Goal: Find specific page/section: Find specific page/section

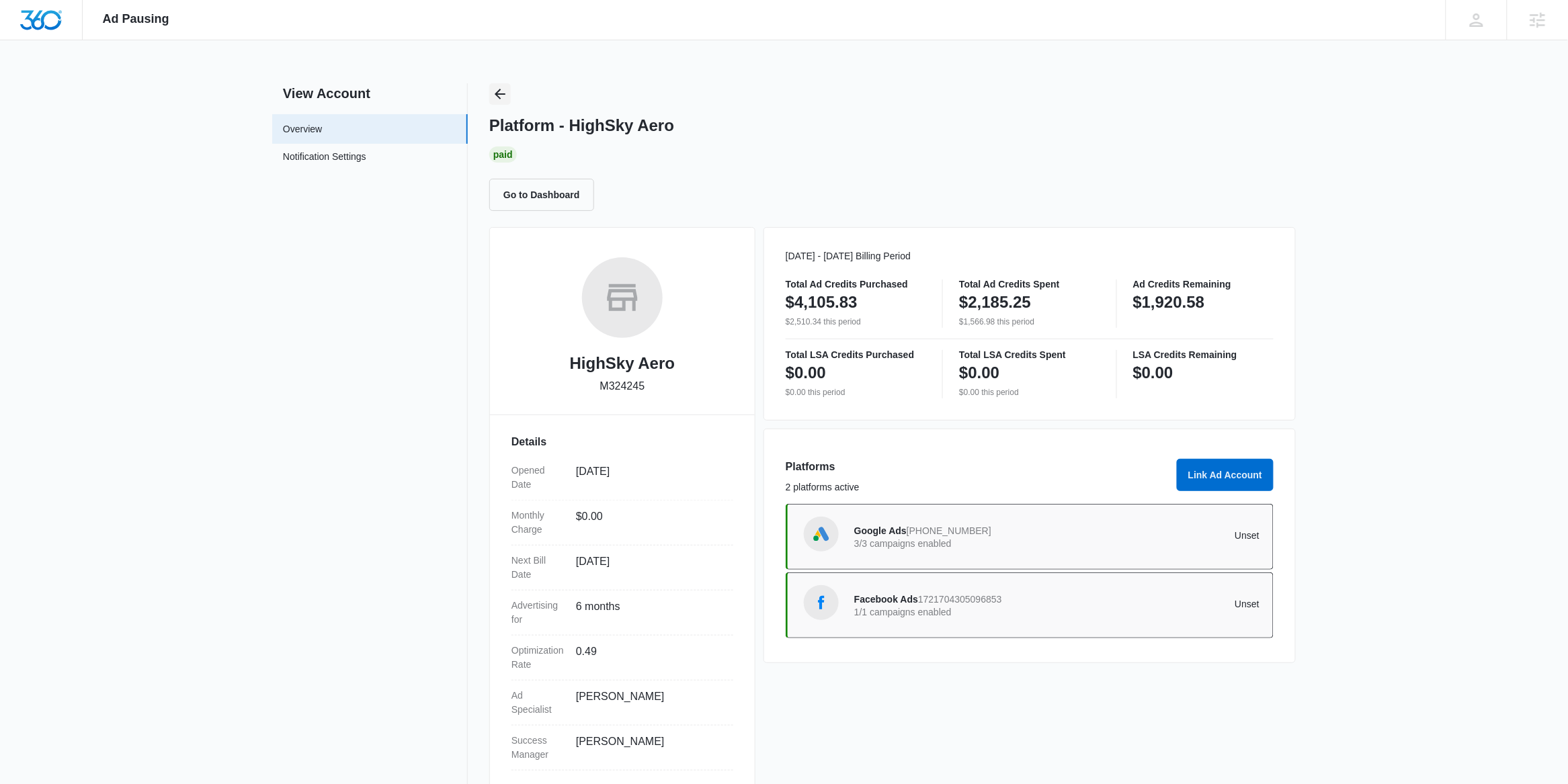
click at [503, 89] on icon "Back" at bounding box center [500, 93] width 16 height 16
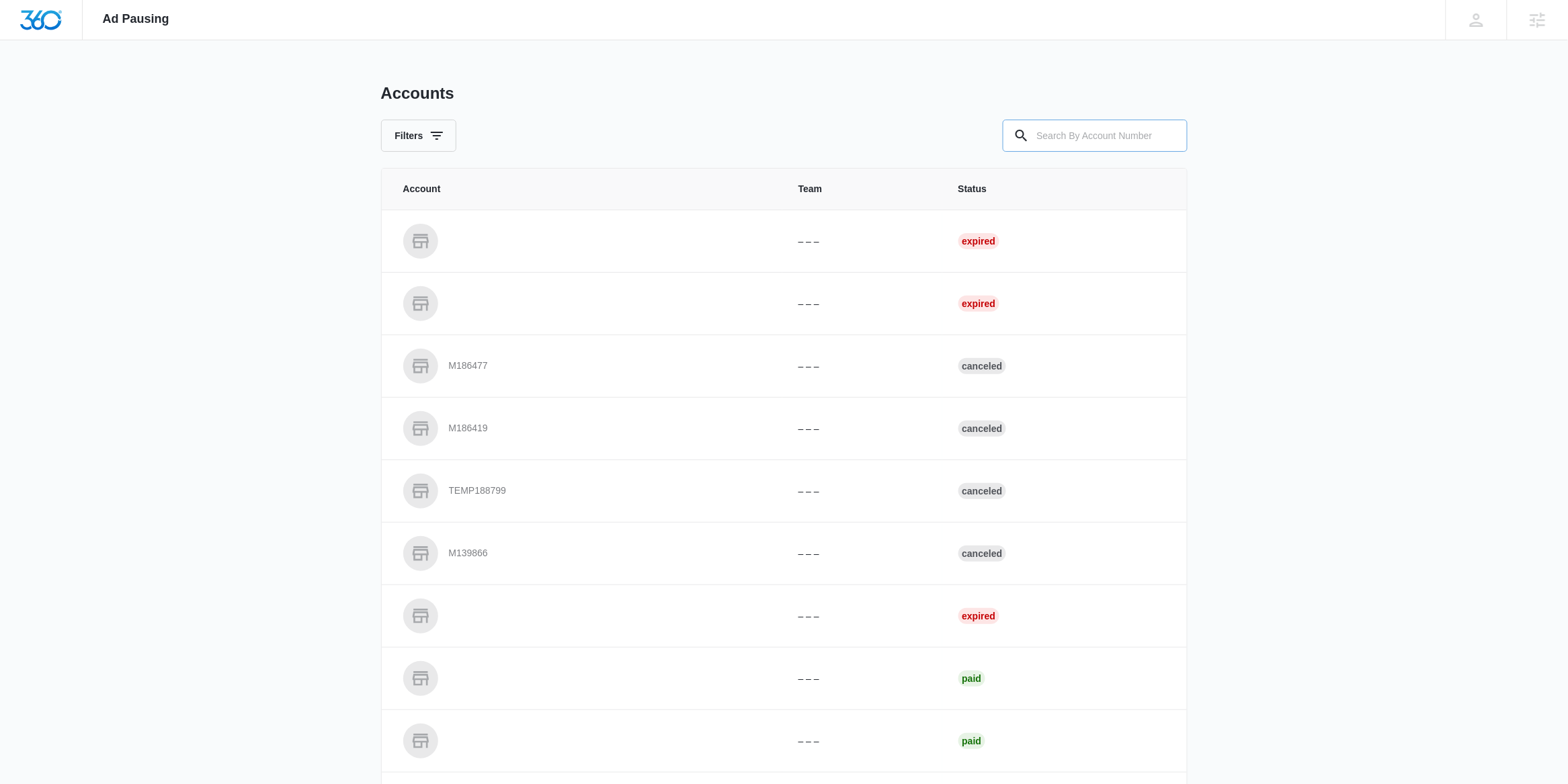
click at [1098, 140] on input "text" at bounding box center [1095, 135] width 185 height 32
paste input "M35900"
type input "M35900"
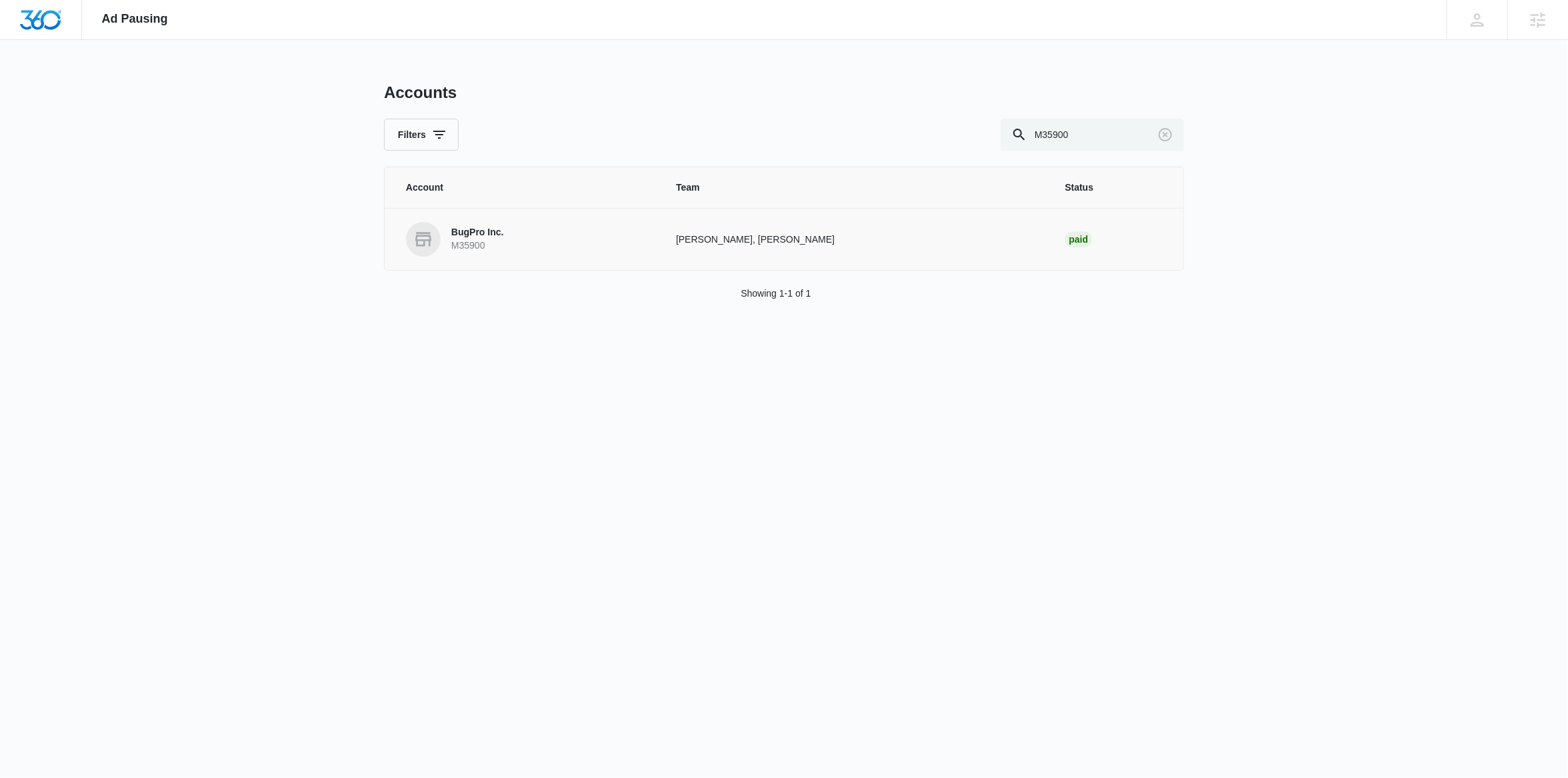
click at [582, 235] on link "BugPro Inc. M35900" at bounding box center [525, 239] width 238 height 35
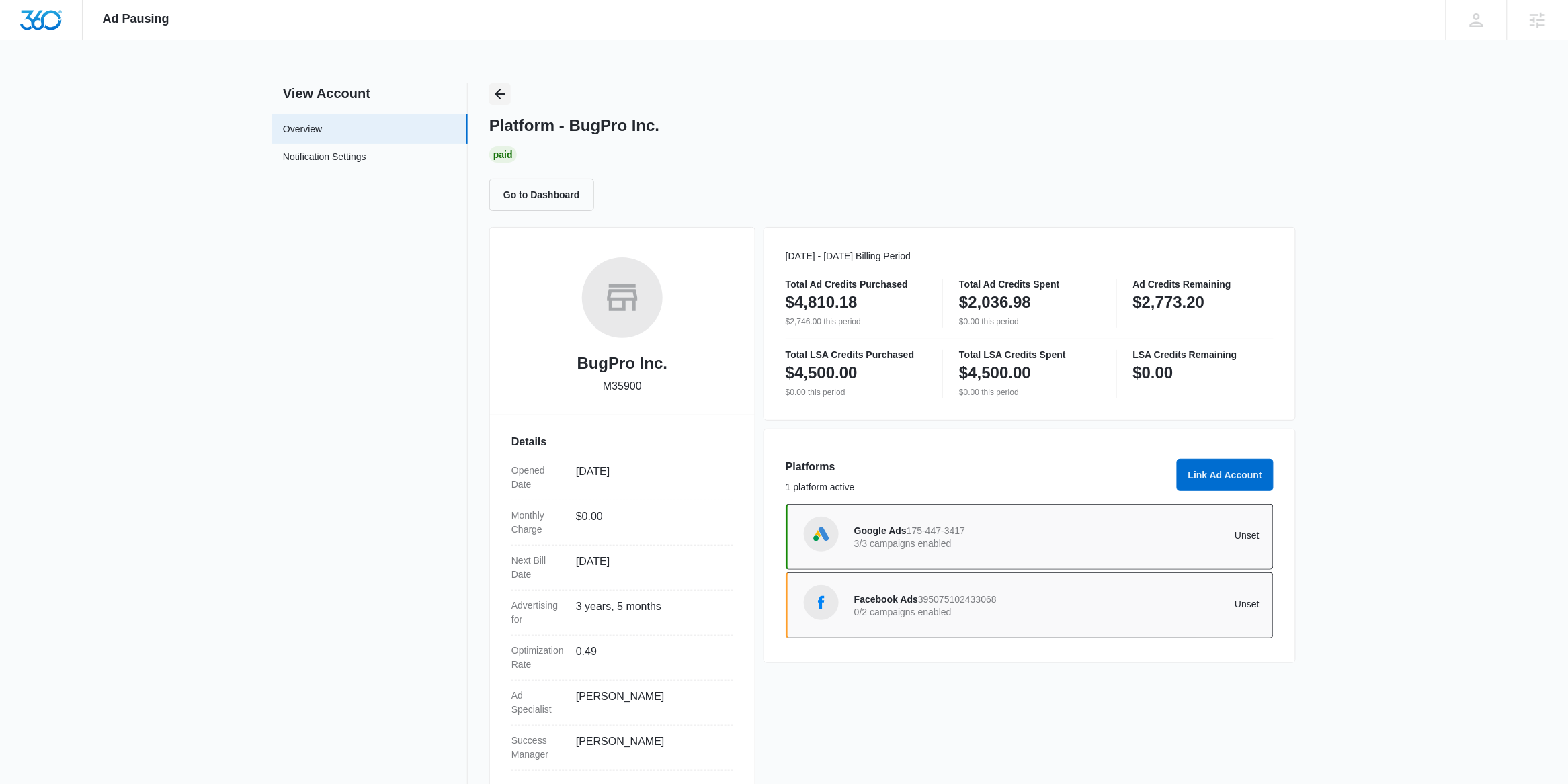
click at [504, 89] on icon "Back" at bounding box center [500, 93] width 16 height 16
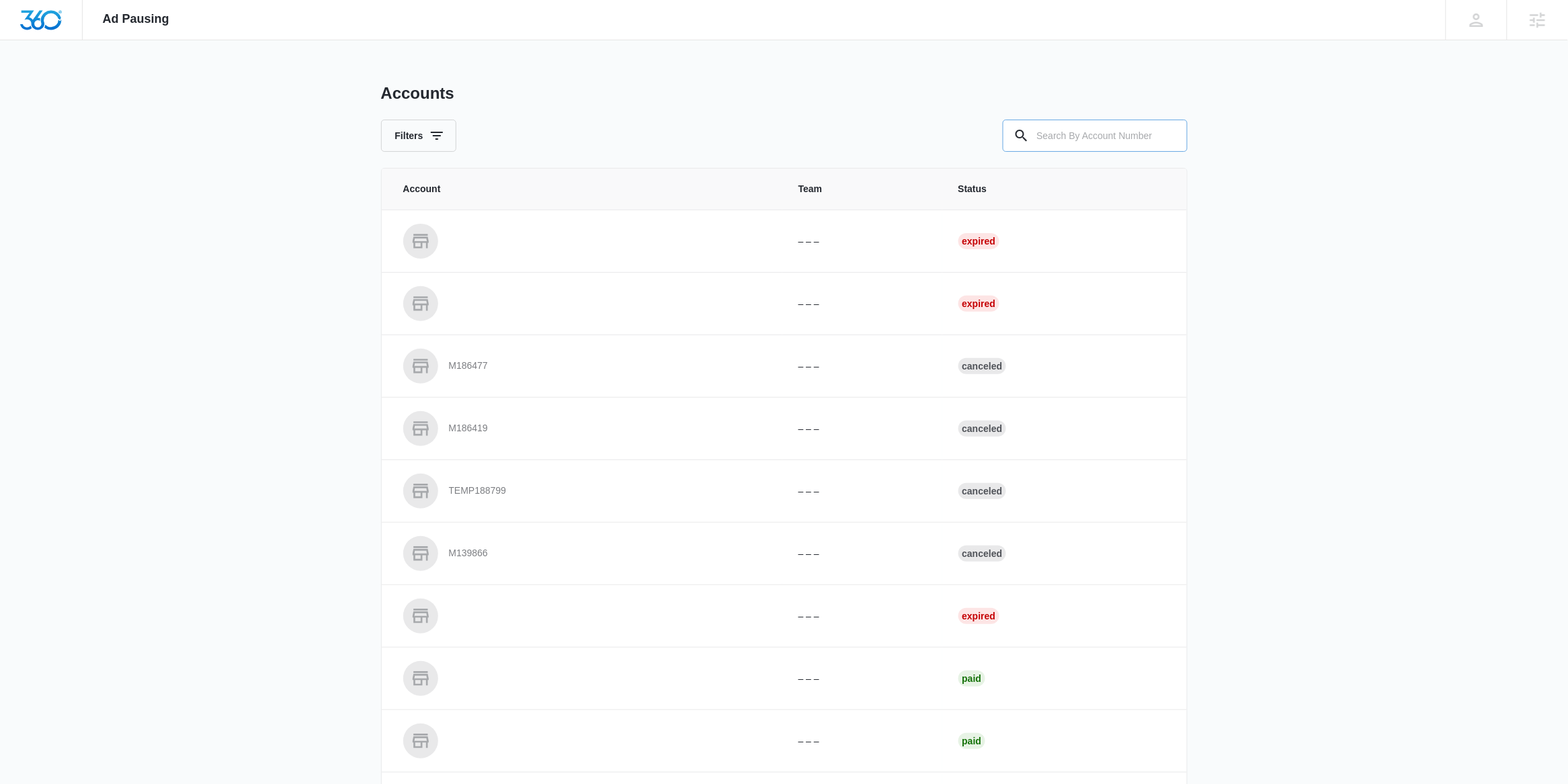
click at [1076, 135] on input "text" at bounding box center [1095, 135] width 185 height 32
paste input "M14178"
type input "M14178"
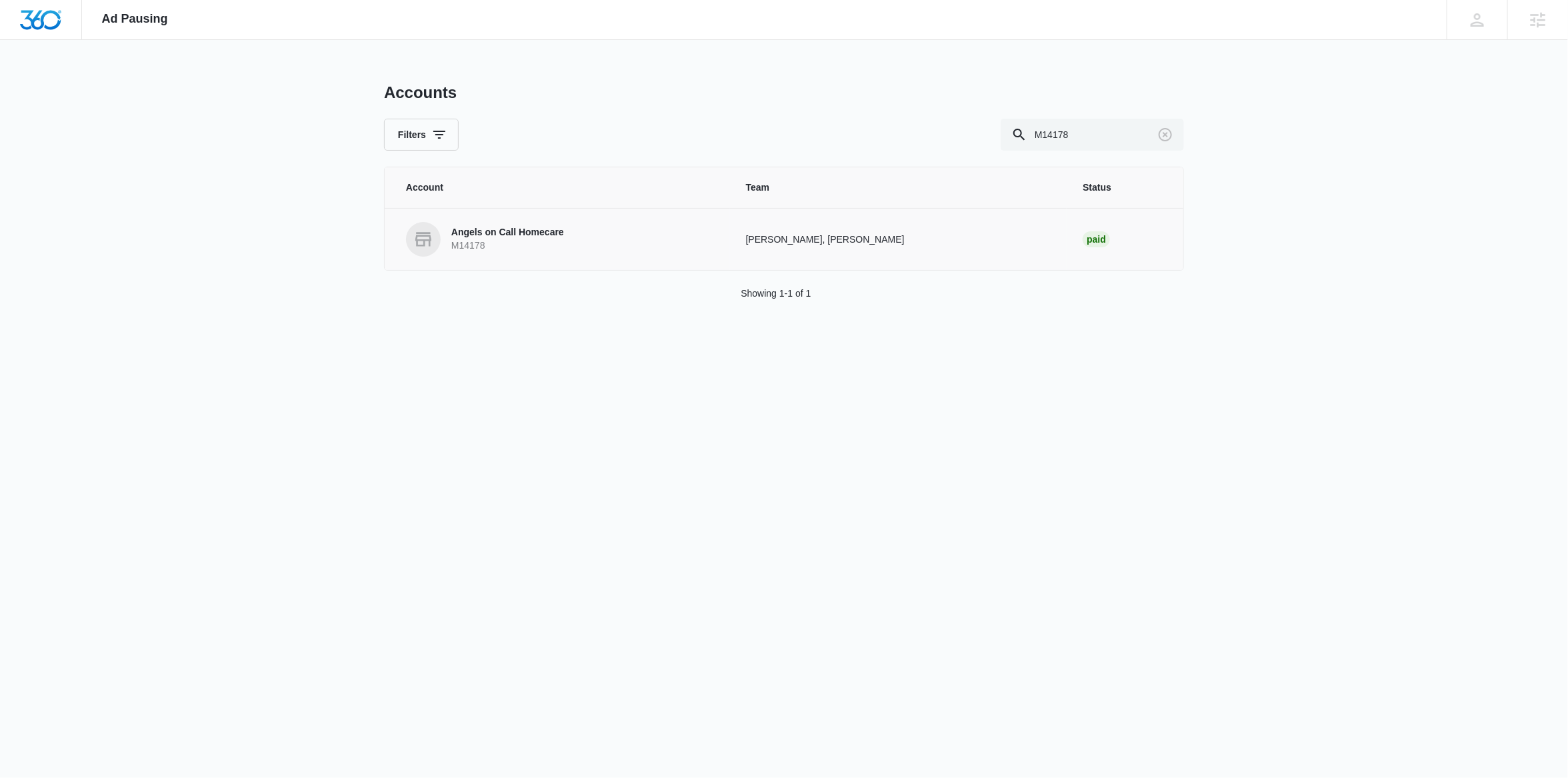
click at [493, 248] on p "M14178" at bounding box center [508, 246] width 113 height 13
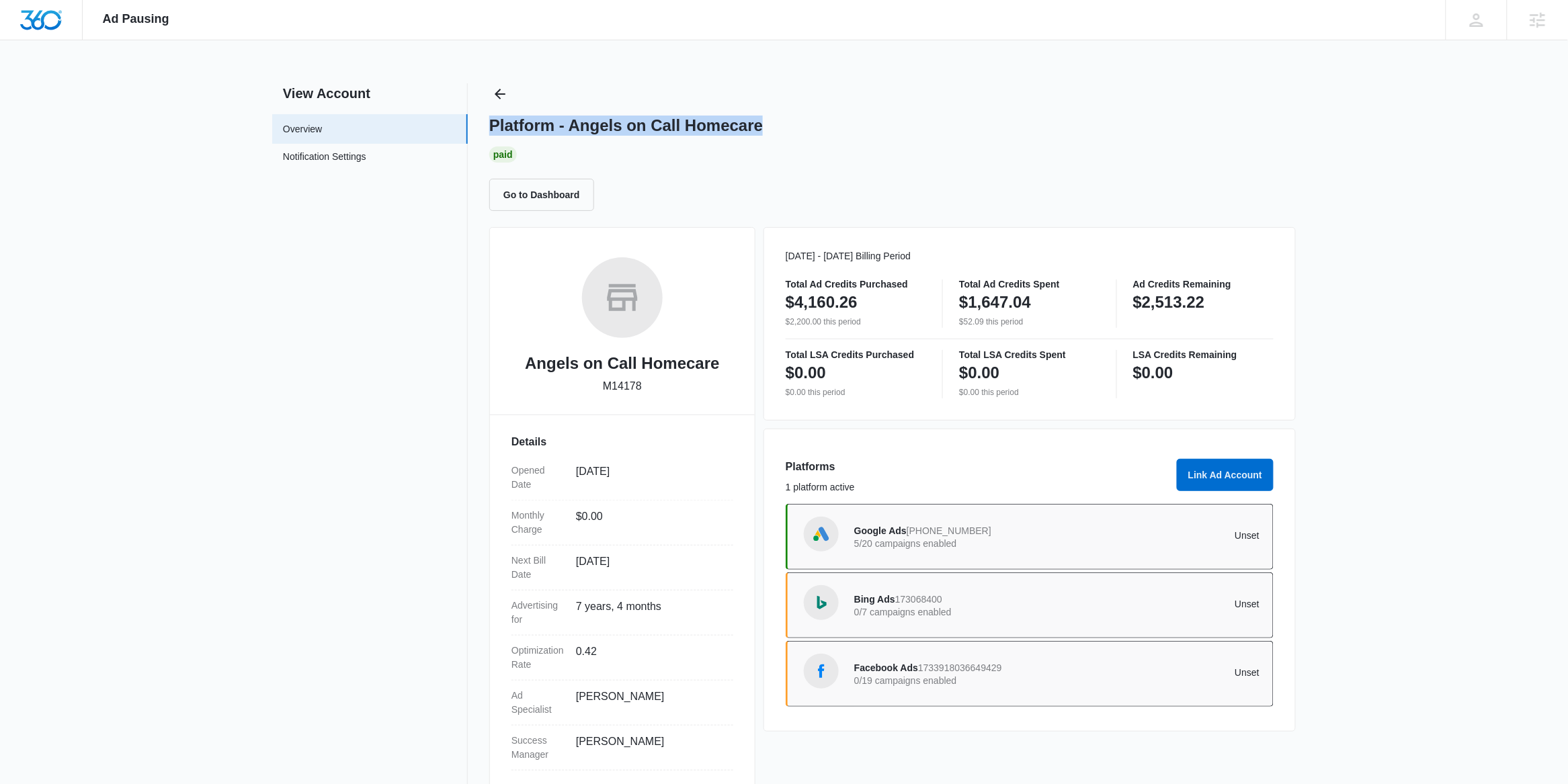
click at [1027, 116] on div "Platform - Angels on Call Homecare" at bounding box center [892, 126] width 807 height 20
click at [518, 89] on div "Platform - Angels on Call Homecare Paid Go to Dashboard" at bounding box center [892, 147] width 807 height 128
click at [506, 93] on icon "Back" at bounding box center [500, 93] width 16 height 16
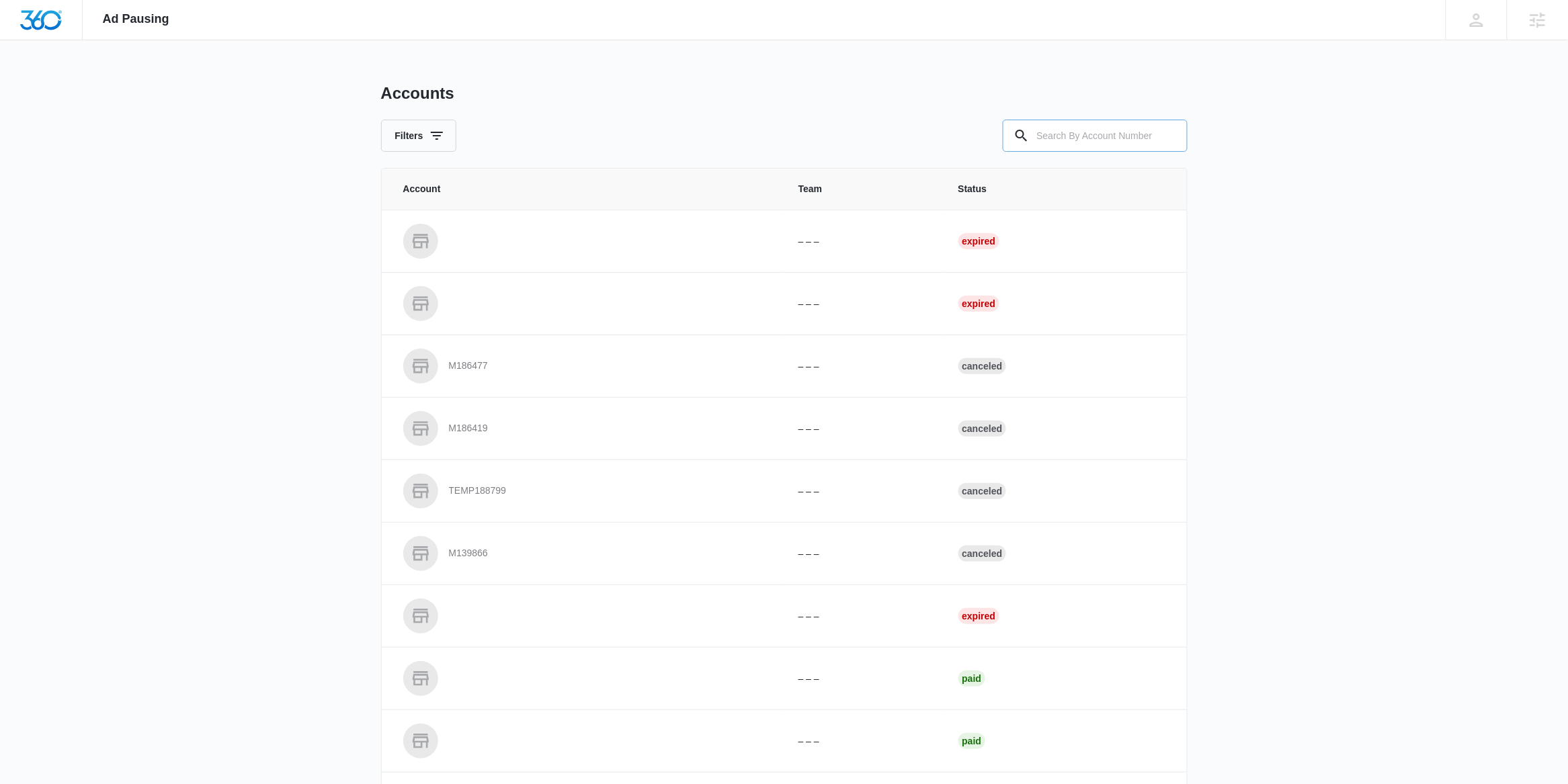
click at [1064, 144] on input "text" at bounding box center [1095, 135] width 185 height 32
paste input "M332488"
type input "M332488"
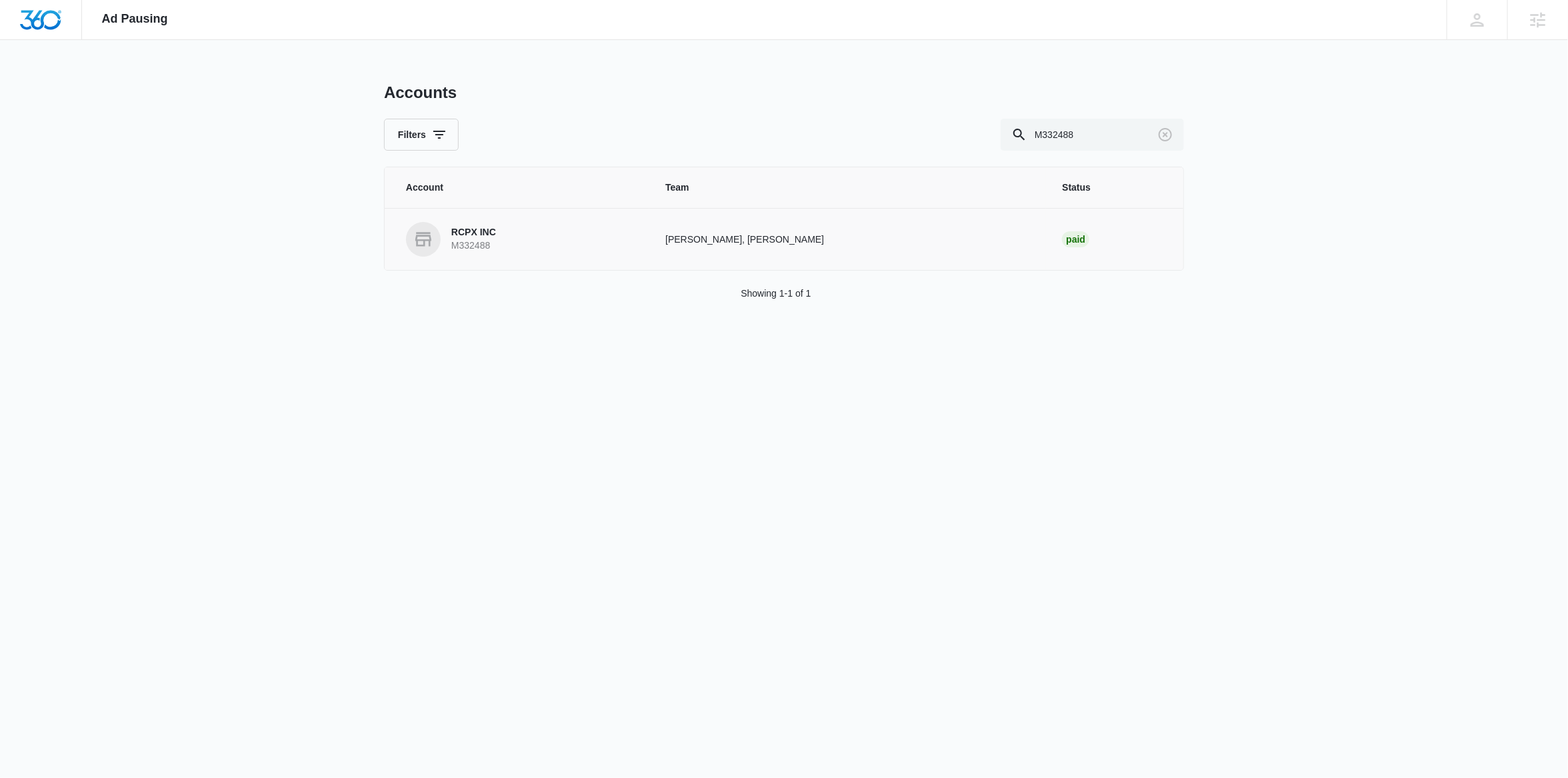
click at [489, 242] on p "M332488" at bounding box center [474, 246] width 45 height 13
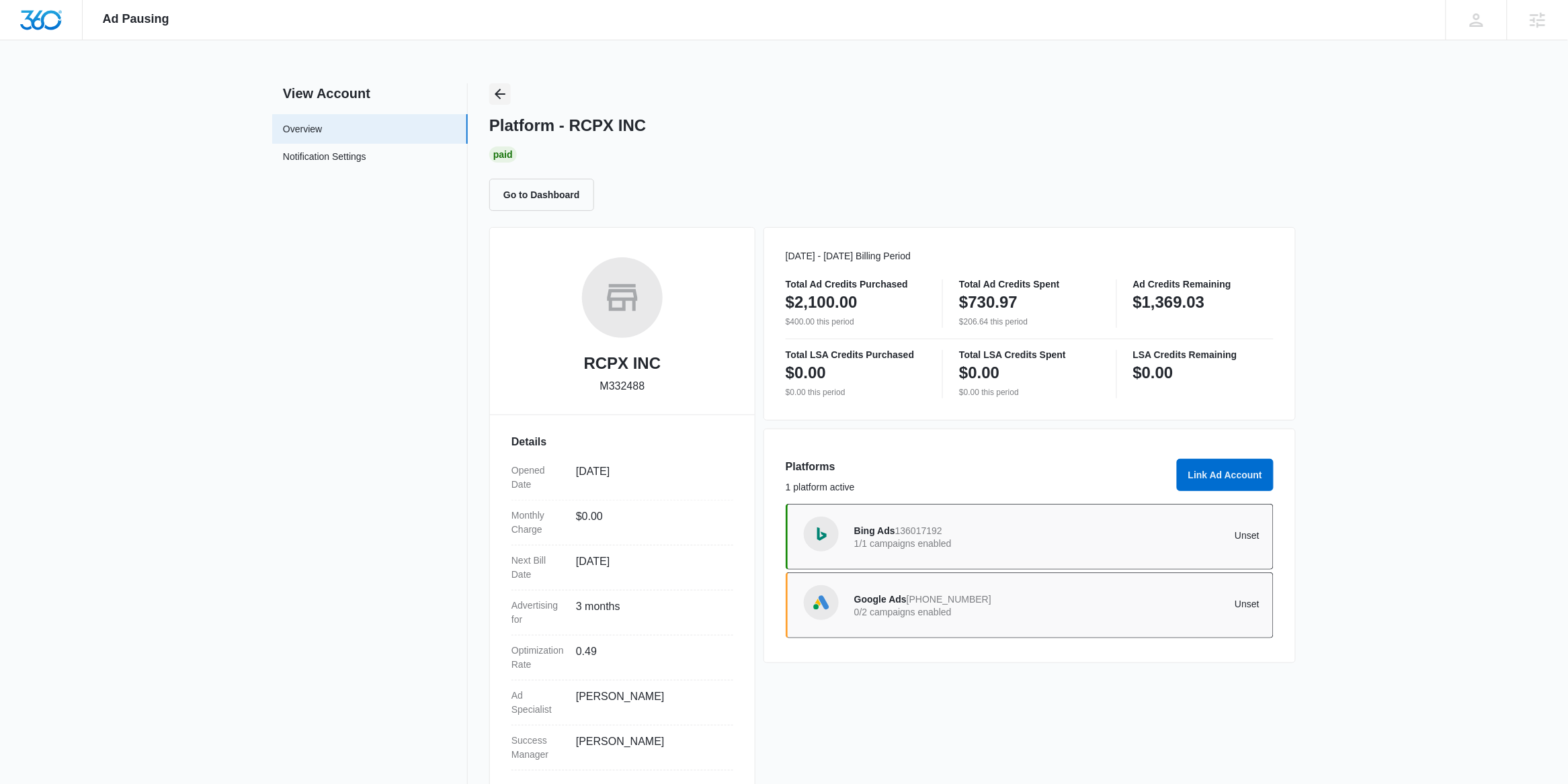
click at [500, 96] on icon "Back" at bounding box center [500, 93] width 16 height 16
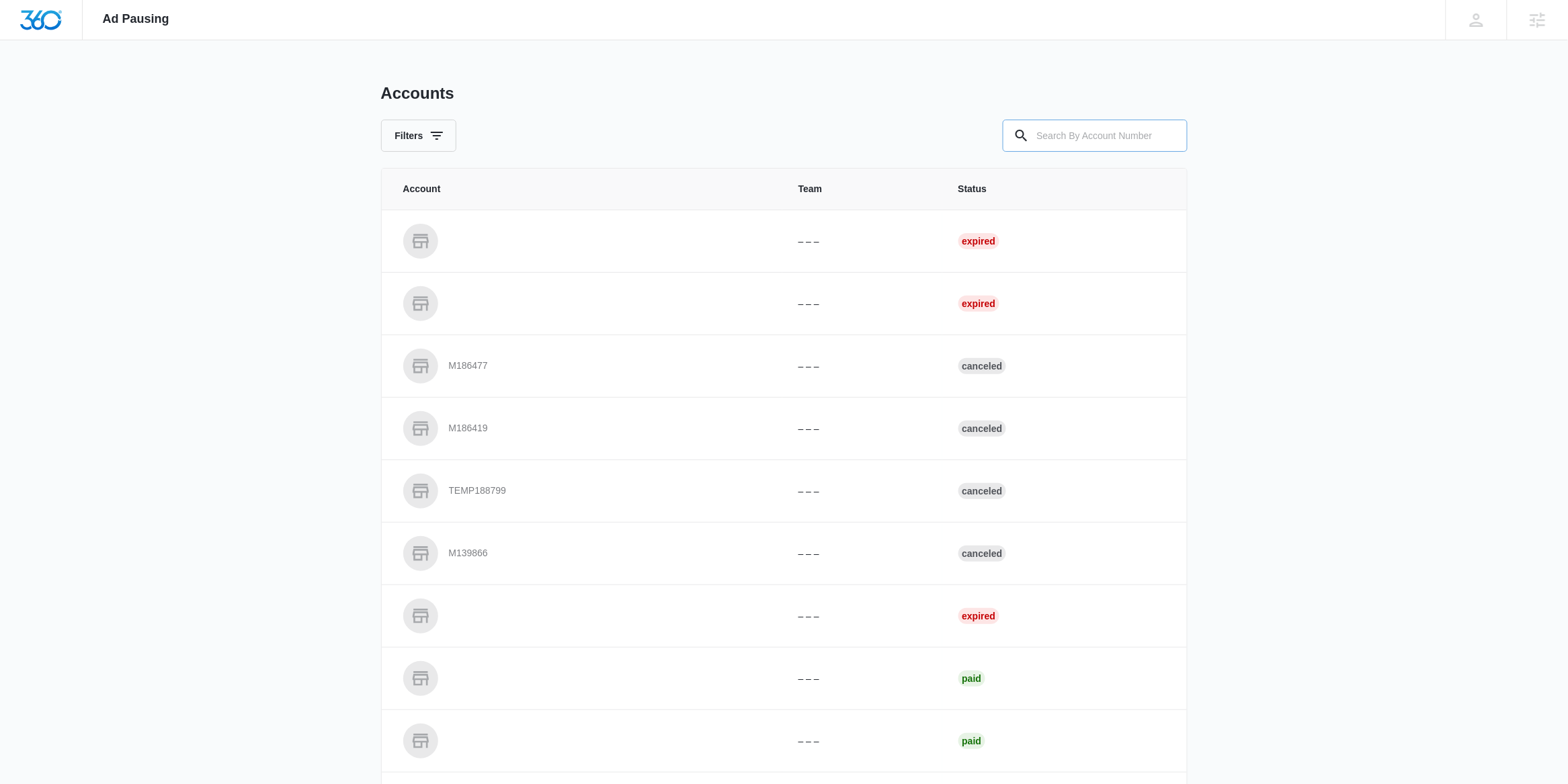
click at [1097, 127] on input "text" at bounding box center [1095, 135] width 185 height 32
paste input "M326836"
type input "M326836"
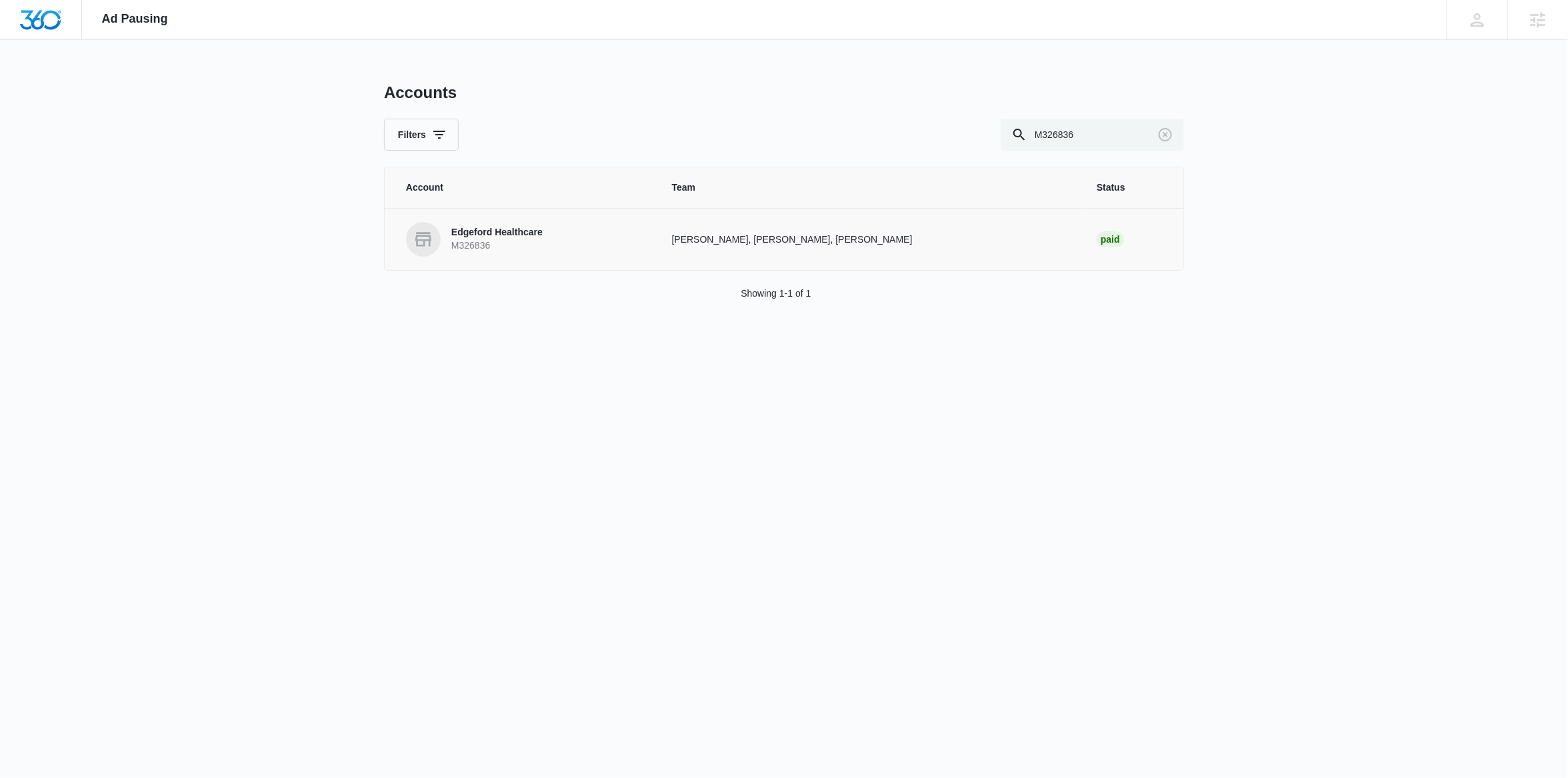
click at [509, 229] on p "Edgeford Healthcare" at bounding box center [498, 233] width 92 height 13
